Goal: Information Seeking & Learning: Learn about a topic

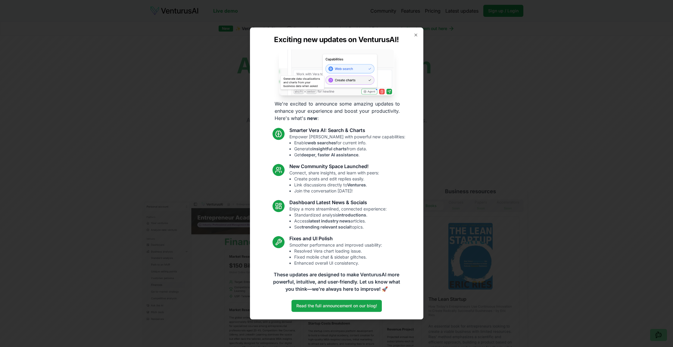
click at [415, 35] on icon "button" at bounding box center [415, 35] width 2 height 2
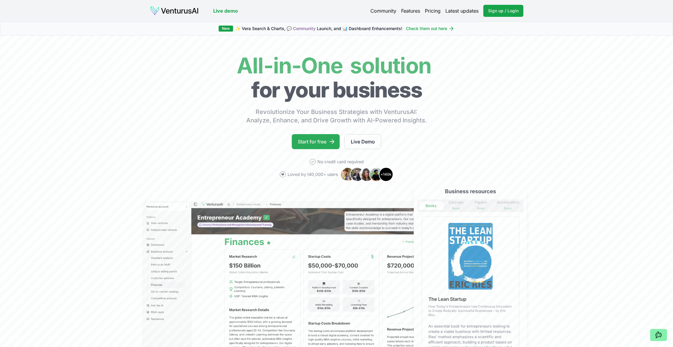
click at [317, 140] on link "Start for free" at bounding box center [316, 141] width 48 height 15
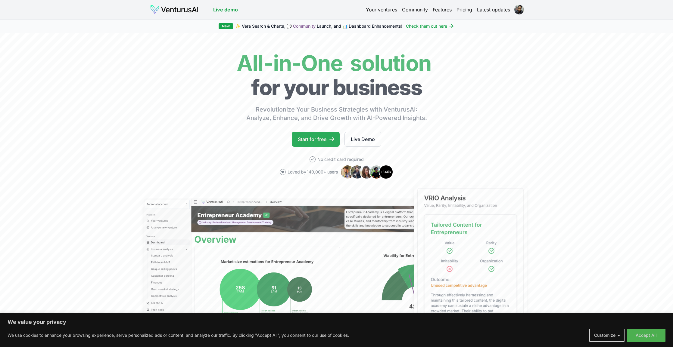
click at [311, 137] on link "Start for free" at bounding box center [316, 139] width 48 height 15
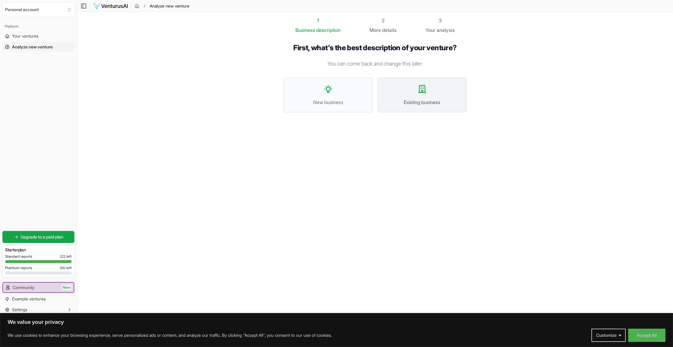
click at [397, 95] on button "Existing business" at bounding box center [421, 95] width 89 height 35
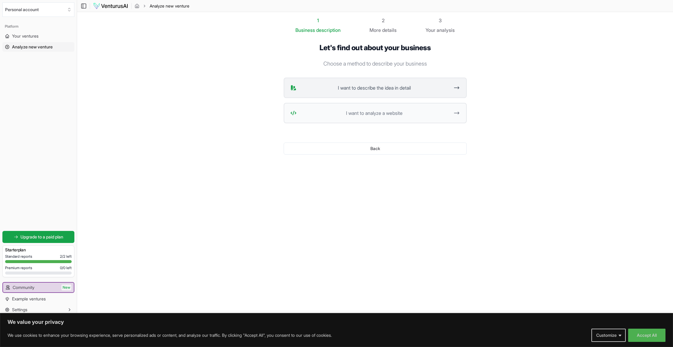
click at [385, 87] on span "I want to describe the idea in detail" at bounding box center [374, 87] width 151 height 7
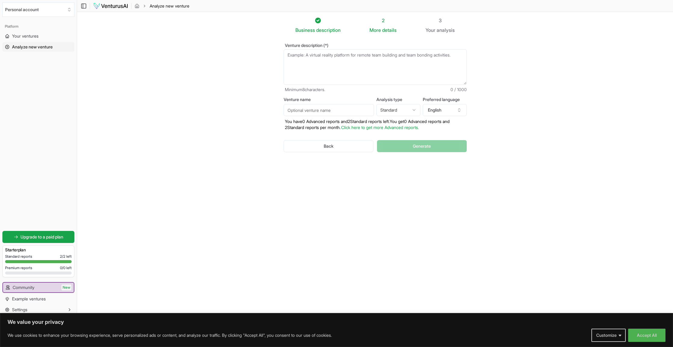
click at [303, 57] on textarea "Venture description (*)" at bounding box center [374, 67] width 183 height 36
paste textarea "Give me some prompts for generating ideas to expand a fitness training business."
click at [321, 57] on textarea "Give me some prompts for generating ideas to expand a fitness training business." at bounding box center [374, 67] width 183 height 36
paste textarea "a fitness trainer, and I currently run group sessions at my home three times a …"
drag, startPoint x: 290, startPoint y: 55, endPoint x: 284, endPoint y: 55, distance: 6.0
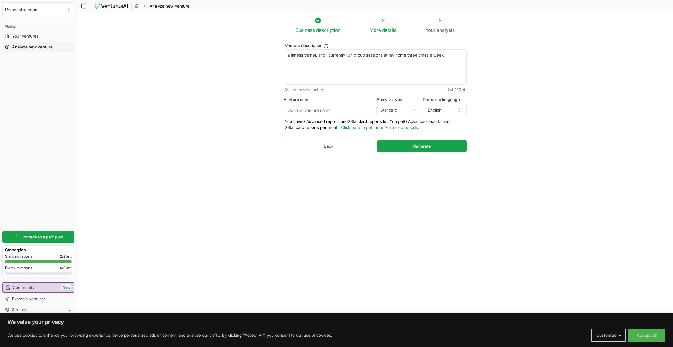
click at [284, 55] on textarea "a fitness trainer, and I currently run group sessions at my home three times a …" at bounding box center [374, 67] width 183 height 36
click at [287, 55] on textarea "A subscription based website where clients can access a library of your recorde…" at bounding box center [374, 67] width 183 height 36
click at [317, 61] on textarea "Create a subscription based website where clients can access a library of your …" at bounding box center [374, 67] width 183 height 36
type textarea "Create a subscription based website where clients can access a library of your …"
click at [407, 145] on button "Generate" at bounding box center [421, 146] width 89 height 12
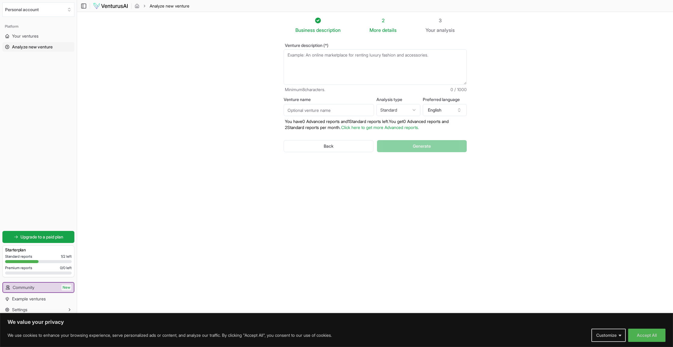
click at [306, 57] on textarea "Venture description (*)" at bounding box center [374, 67] width 183 height 36
click at [315, 145] on button "Back" at bounding box center [328, 146] width 90 height 12
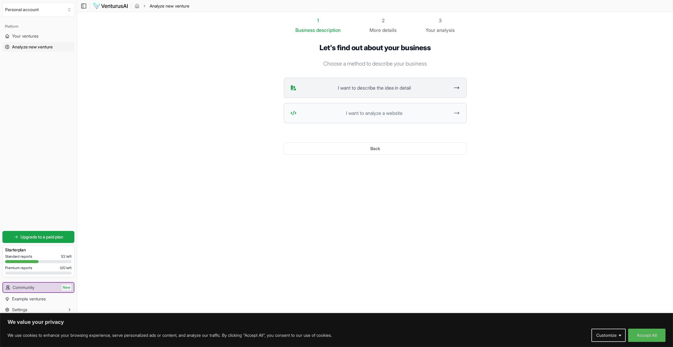
click at [363, 87] on span "I want to describe the idea in detail" at bounding box center [374, 87] width 151 height 7
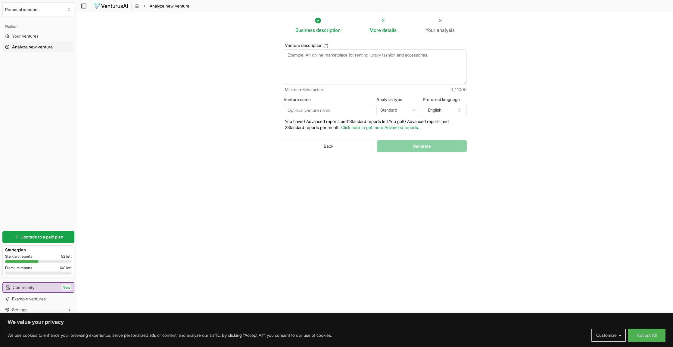
click at [307, 60] on textarea "Venture description (*)" at bounding box center [374, 67] width 183 height 36
drag, startPoint x: 360, startPoint y: 55, endPoint x: 363, endPoint y: 58, distance: 4.1
click at [360, 55] on textarea "Create a subscription based website that has recorded videos of workout" at bounding box center [374, 67] width 183 height 36
drag, startPoint x: 435, startPoint y: 54, endPoint x: 453, endPoint y: 55, distance: 18.7
click at [453, 55] on textarea "Create a subscription based website where clients can access a library of that …" at bounding box center [374, 67] width 183 height 36
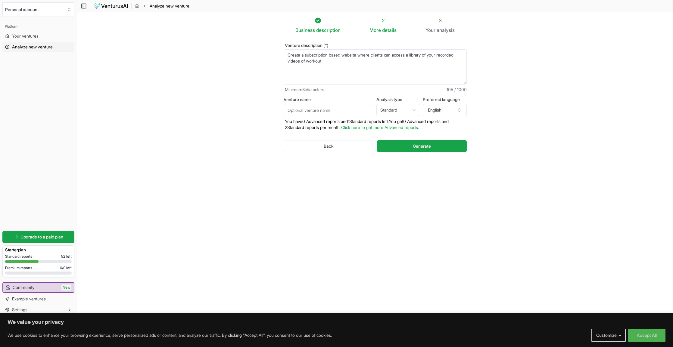
drag, startPoint x: 306, startPoint y: 61, endPoint x: 325, endPoint y: 62, distance: 18.7
click at [325, 62] on textarea "Create a subscription based website where clients can access a library of your …" at bounding box center [374, 67] width 183 height 36
click at [326, 63] on textarea "Create a subscription based website where clients can access a library of your …" at bounding box center [374, 67] width 183 height 36
paste textarea "videos of"
type textarea "Create a subscription based website where clients can access a library of your …"
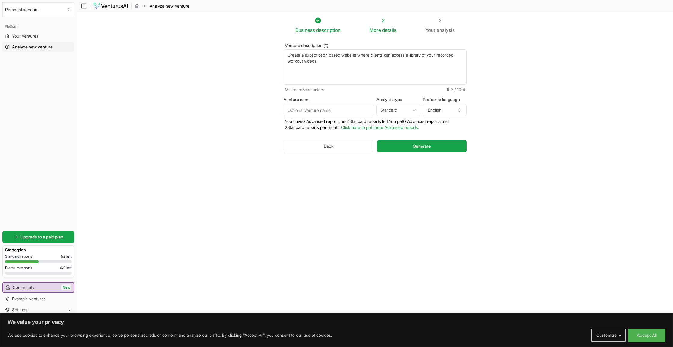
click at [319, 32] on span "description" at bounding box center [328, 30] width 24 height 6
click at [382, 29] on span "details" at bounding box center [389, 30] width 14 height 6
click at [383, 20] on div "2" at bounding box center [382, 20] width 27 height 7
click at [317, 21] on icon at bounding box center [317, 20] width 7 height 7
drag, startPoint x: 339, startPoint y: 61, endPoint x: 287, endPoint y: 54, distance: 52.5
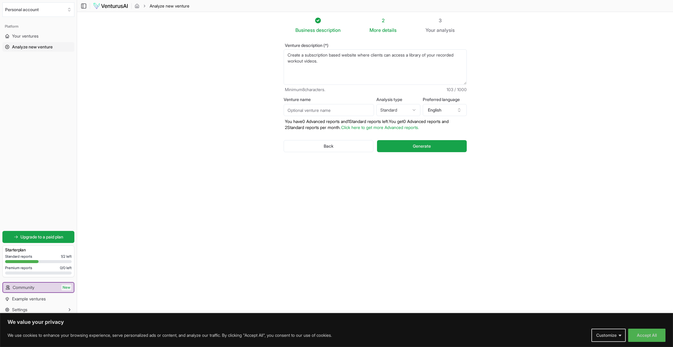
click at [287, 54] on textarea "Create a subscription based website where clients can access a library of your …" at bounding box center [374, 67] width 183 height 36
drag, startPoint x: 331, startPoint y: 147, endPoint x: 338, endPoint y: 148, distance: 6.7
click at [331, 147] on button "Back" at bounding box center [328, 146] width 90 height 12
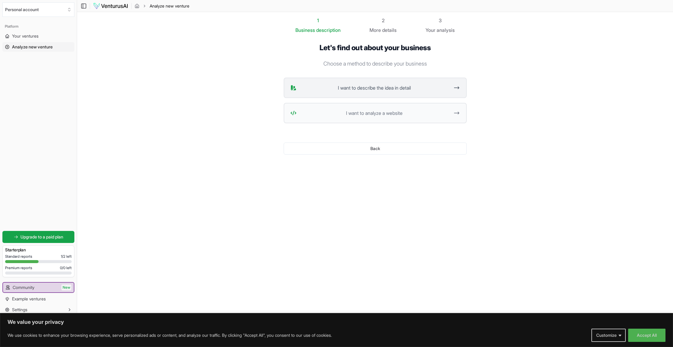
click at [351, 88] on span "I want to describe the idea in detail" at bounding box center [374, 87] width 151 height 7
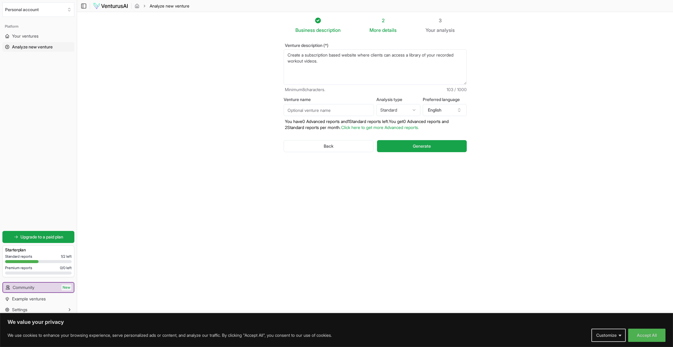
click at [382, 29] on div "More details" at bounding box center [382, 29] width 27 height 7
click at [410, 146] on button "Generate" at bounding box center [421, 146] width 89 height 12
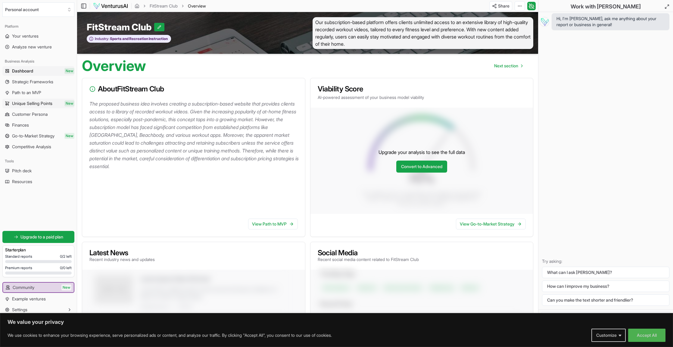
click at [23, 102] on span "Unique Selling Points" at bounding box center [32, 104] width 40 height 6
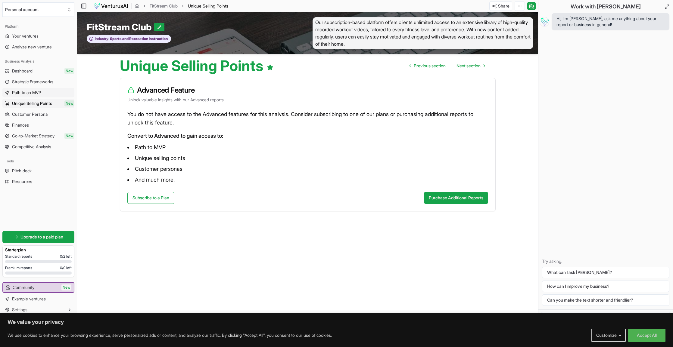
click at [26, 92] on span "Path to an MVP" at bounding box center [26, 93] width 29 height 6
click at [22, 71] on span "Dashboard" at bounding box center [22, 71] width 20 height 6
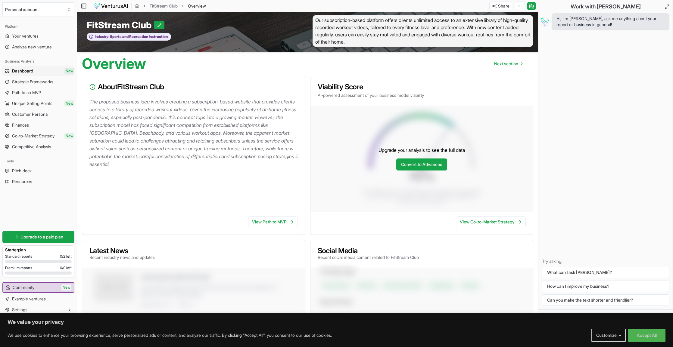
scroll to position [2, 0]
click at [23, 70] on span "Dashboard" at bounding box center [22, 71] width 21 height 6
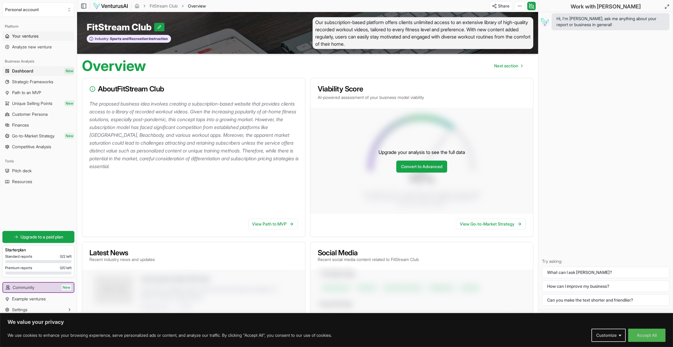
click at [35, 37] on span "Your ventures" at bounding box center [25, 36] width 26 height 6
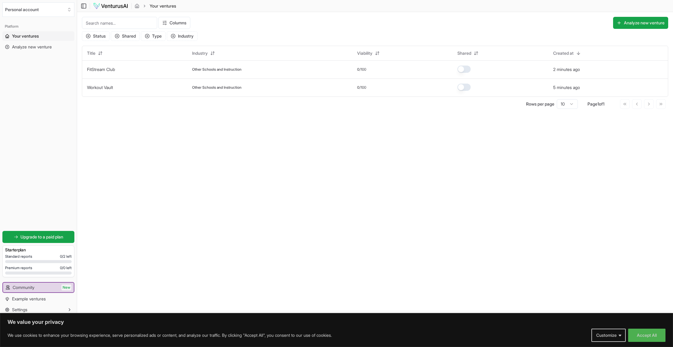
click at [23, 36] on span "Your ventures" at bounding box center [25, 36] width 27 height 6
click at [24, 46] on span "Analyze new venture" at bounding box center [32, 47] width 40 height 6
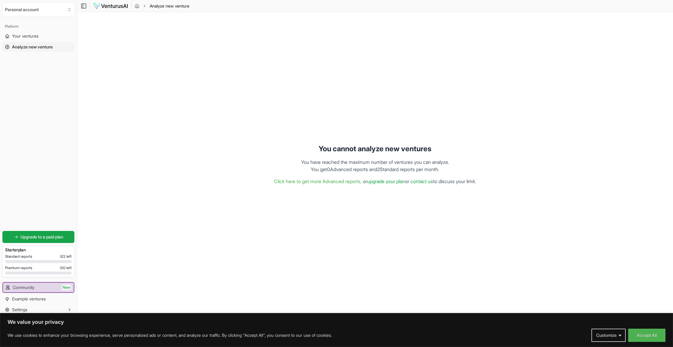
click at [13, 26] on div "Platform" at bounding box center [38, 27] width 72 height 10
click at [69, 10] on icon "Select an organization" at bounding box center [69, 9] width 5 height 5
click at [25, 91] on html "We value your privacy We use cookies to enhance your browsing experience, serve…" at bounding box center [336, 173] width 673 height 347
click at [107, 5] on img at bounding box center [110, 5] width 35 height 7
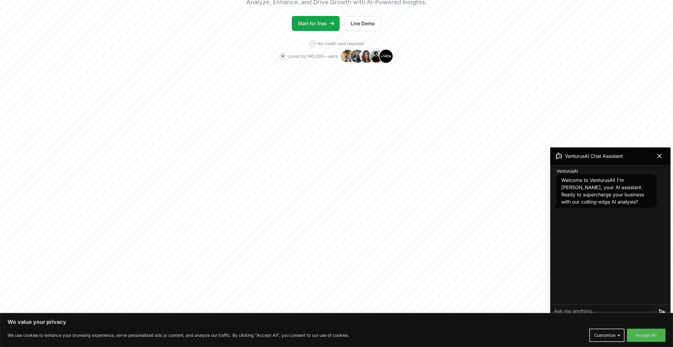
scroll to position [117, 0]
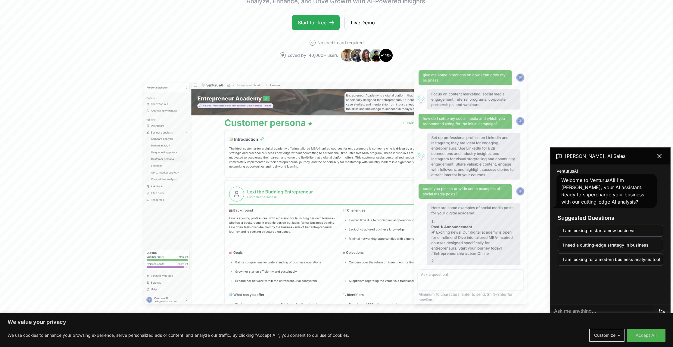
click at [310, 20] on link "Start for free" at bounding box center [316, 22] width 48 height 15
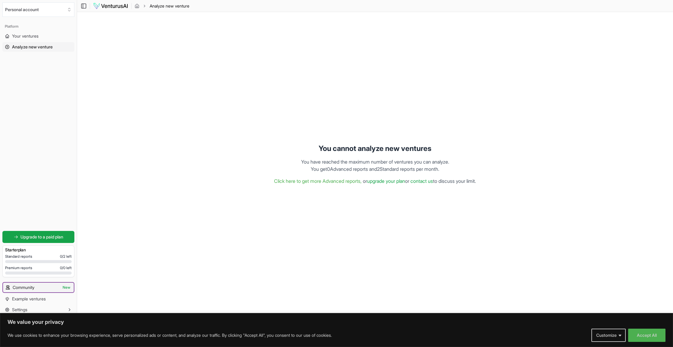
scroll to position [0, 0]
click at [25, 286] on span "Community" at bounding box center [24, 288] width 22 height 6
click at [24, 299] on span "Example ventures" at bounding box center [29, 299] width 34 height 6
click at [647, 334] on button "Accept All" at bounding box center [646, 335] width 37 height 13
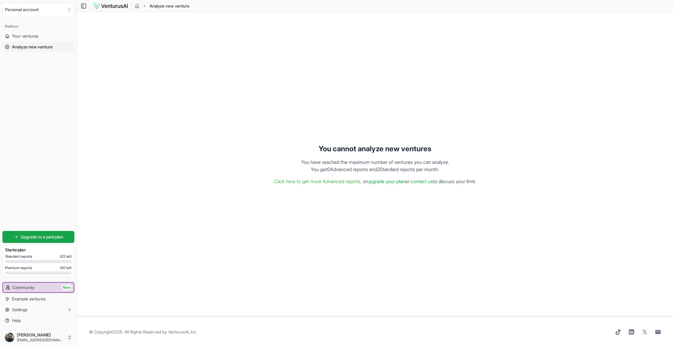
click at [14, 26] on div "Platform" at bounding box center [38, 27] width 72 height 10
click at [23, 8] on button "Personal account" at bounding box center [38, 9] width 72 height 14
click at [22, 32] on div "[PERSON_NAME]" at bounding box center [38, 33] width 69 height 10
click at [18, 251] on h3 "Starter plan" at bounding box center [38, 250] width 67 height 6
click at [17, 310] on span "Settings" at bounding box center [19, 310] width 15 height 6
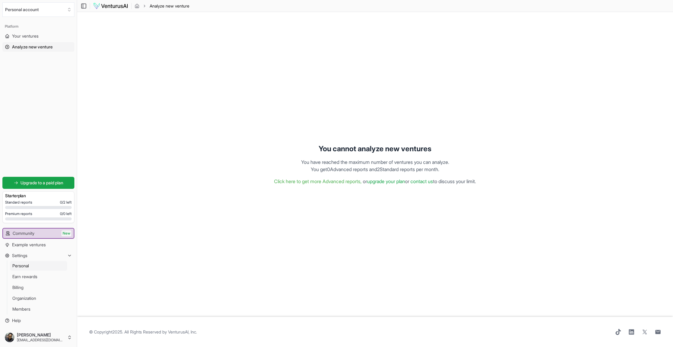
click at [23, 265] on span "Personal" at bounding box center [20, 266] width 17 height 6
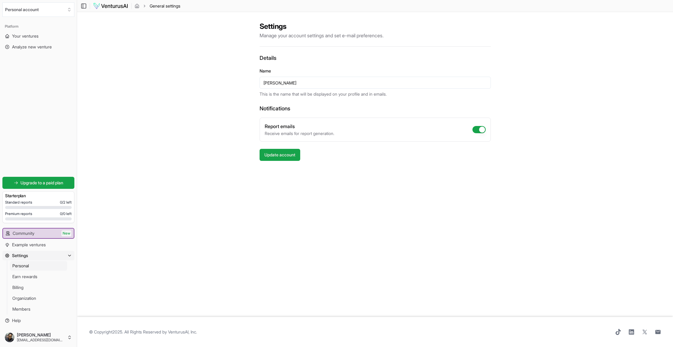
click at [23, 266] on span "Personal" at bounding box center [20, 266] width 17 height 6
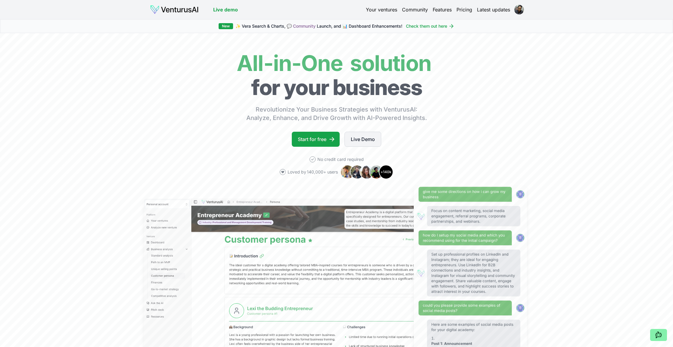
click at [364, 139] on link "Live Demo" at bounding box center [362, 139] width 37 height 15
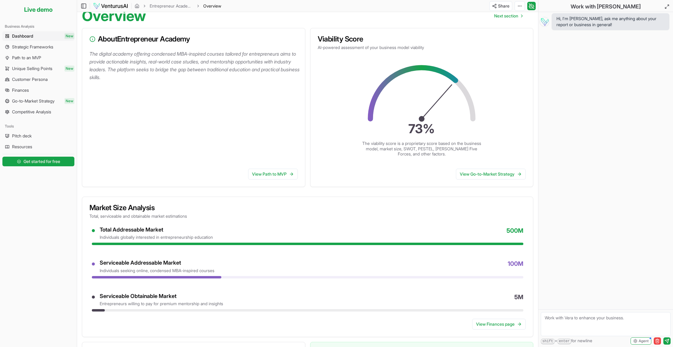
scroll to position [49, 0]
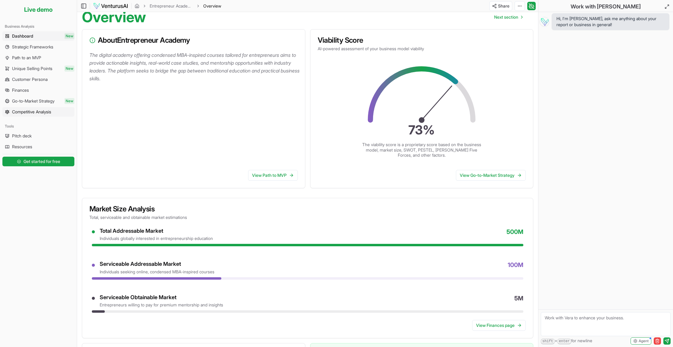
click at [26, 112] on span "Competitive Analysis" at bounding box center [31, 112] width 39 height 6
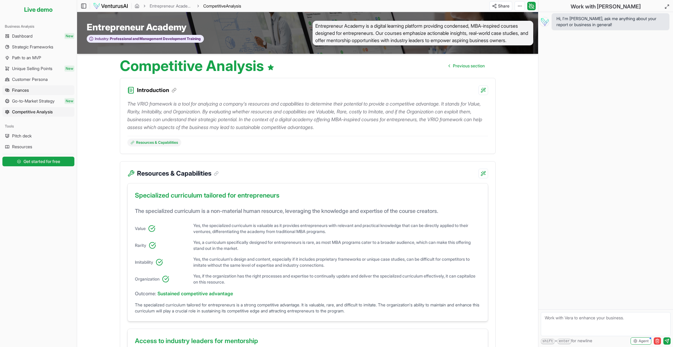
click at [23, 90] on span "Finances" at bounding box center [20, 90] width 17 height 6
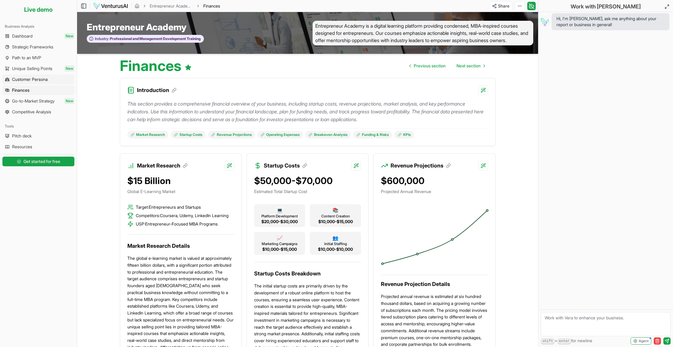
click at [26, 78] on span "Customer Persona" at bounding box center [30, 79] width 36 height 6
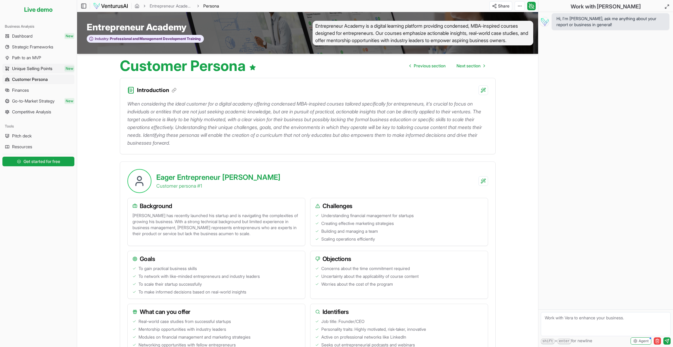
click at [25, 69] on span "Unique Selling Points" at bounding box center [32, 69] width 40 height 6
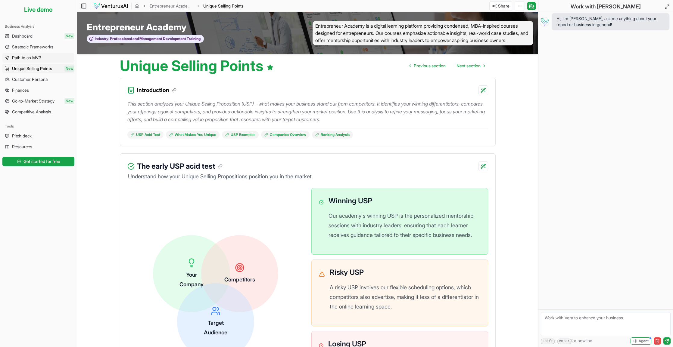
click at [26, 58] on span "Path to an MVP" at bounding box center [26, 58] width 29 height 6
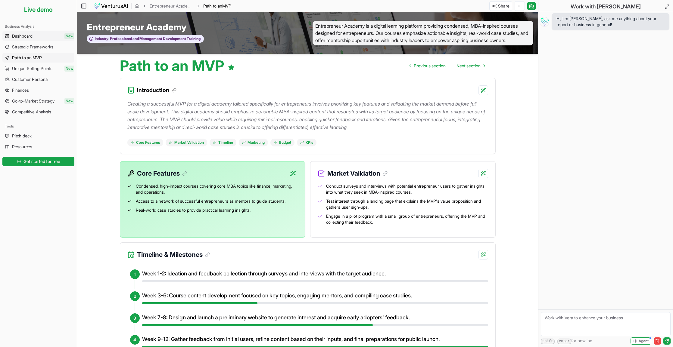
click at [28, 36] on span "Dashboard" at bounding box center [22, 36] width 20 height 6
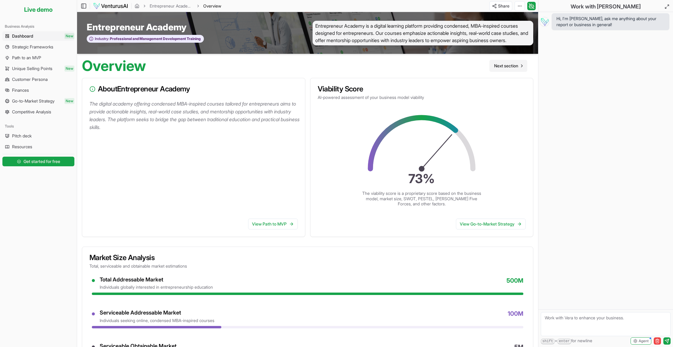
click at [509, 65] on span "Next section" at bounding box center [506, 66] width 24 height 6
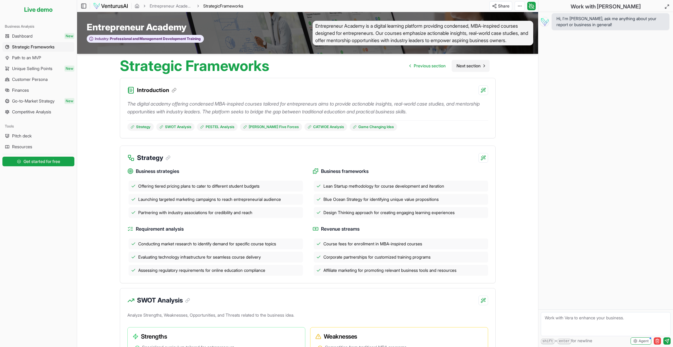
click at [472, 65] on span "Next section" at bounding box center [468, 66] width 24 height 6
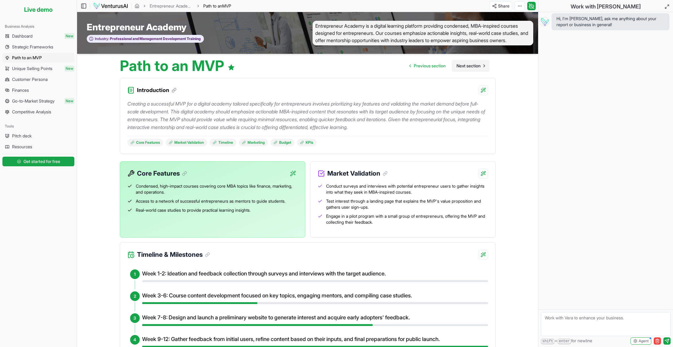
click at [472, 65] on span "Next section" at bounding box center [468, 66] width 24 height 6
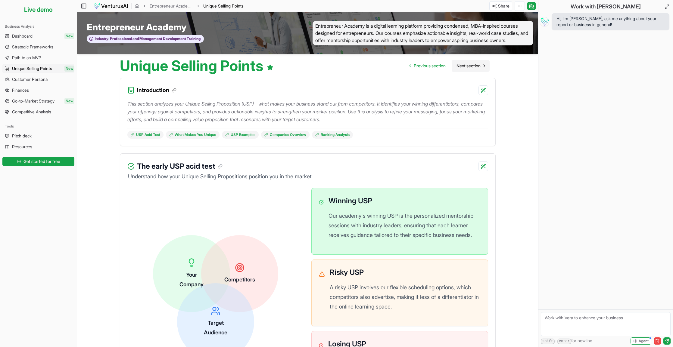
click at [472, 65] on span "Next section" at bounding box center [468, 66] width 24 height 6
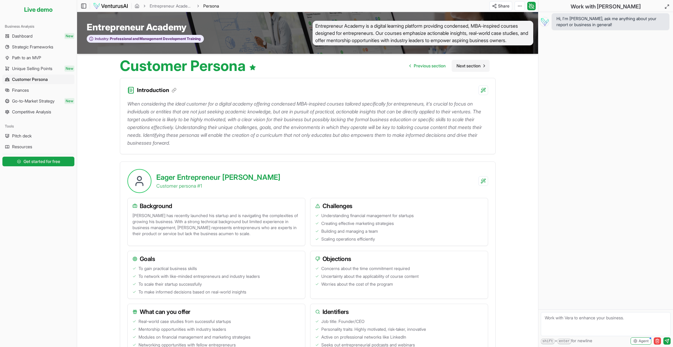
click at [472, 65] on span "Next section" at bounding box center [468, 66] width 24 height 6
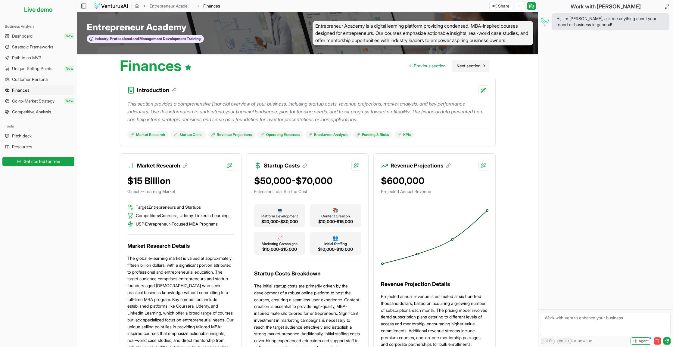
click at [472, 65] on span "Next section" at bounding box center [468, 66] width 24 height 6
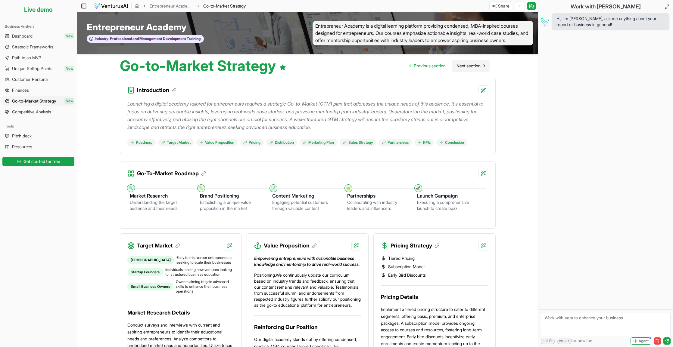
click at [472, 65] on span "Next section" at bounding box center [468, 66] width 24 height 6
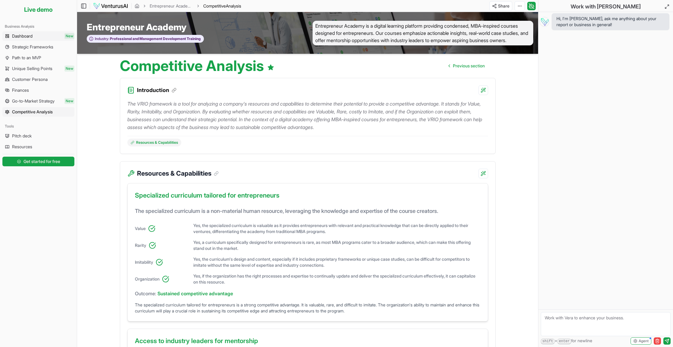
click at [29, 36] on span "Dashboard" at bounding box center [22, 36] width 20 height 6
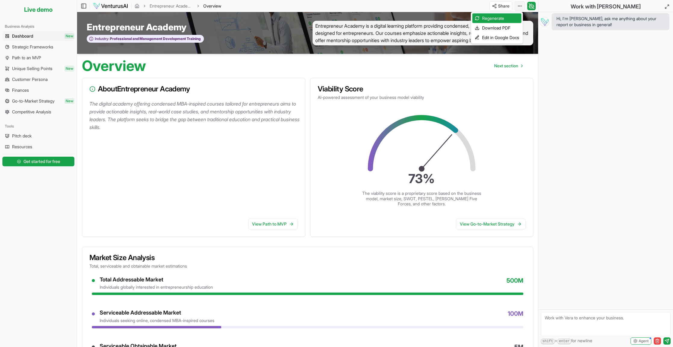
click at [518, 6] on html "We value your privacy We use cookies to enhance your browsing experience, serve…" at bounding box center [336, 173] width 673 height 347
click at [492, 27] on div "Download PDF" at bounding box center [496, 28] width 49 height 10
